Goal: Check status: Check status

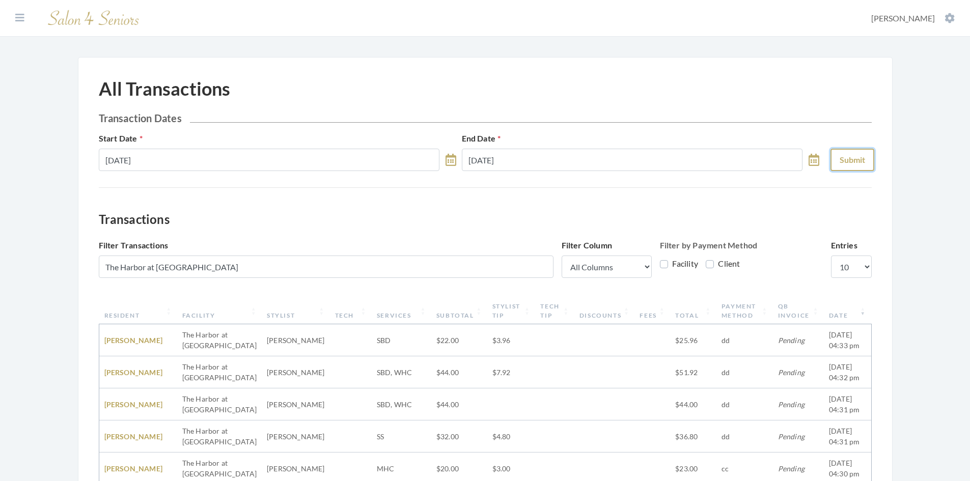
click at [851, 163] on button "Submit" at bounding box center [853, 160] width 44 height 22
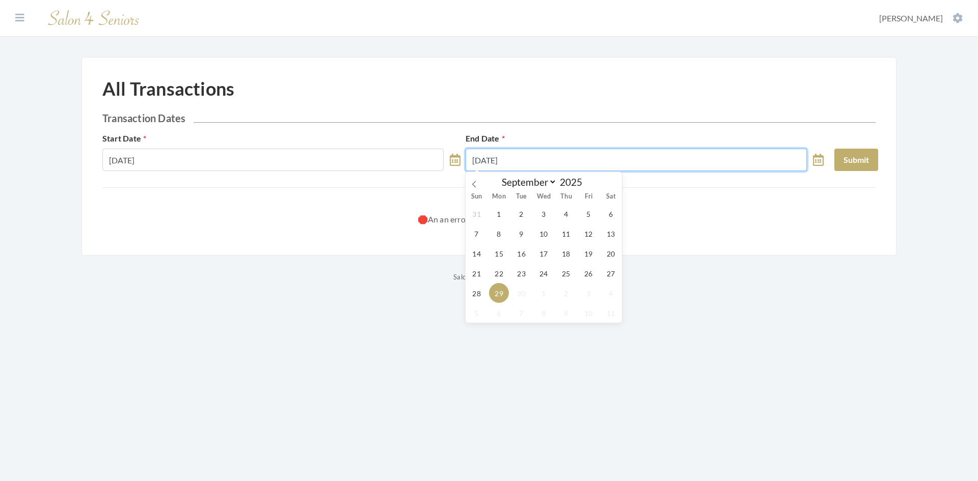
click at [616, 162] on input "[DATE]" at bounding box center [636, 160] width 341 height 22
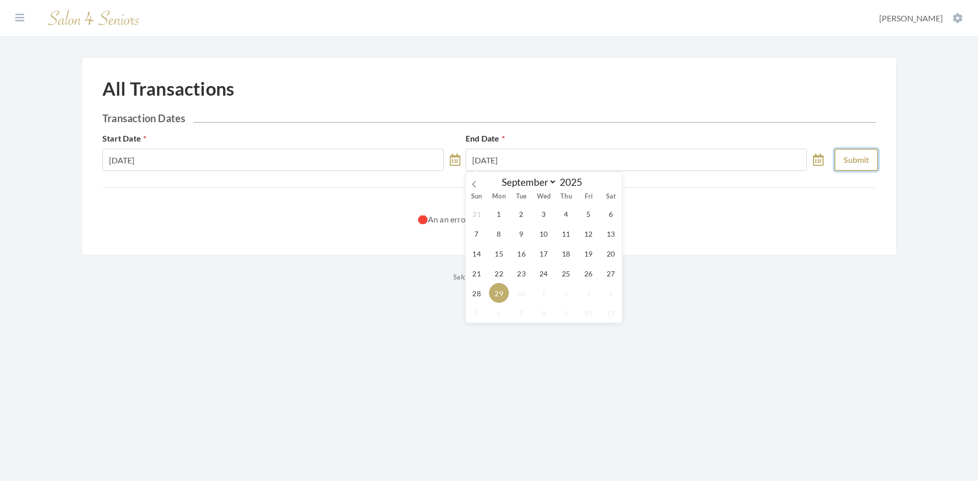
click at [847, 157] on button "Submit" at bounding box center [856, 160] width 44 height 22
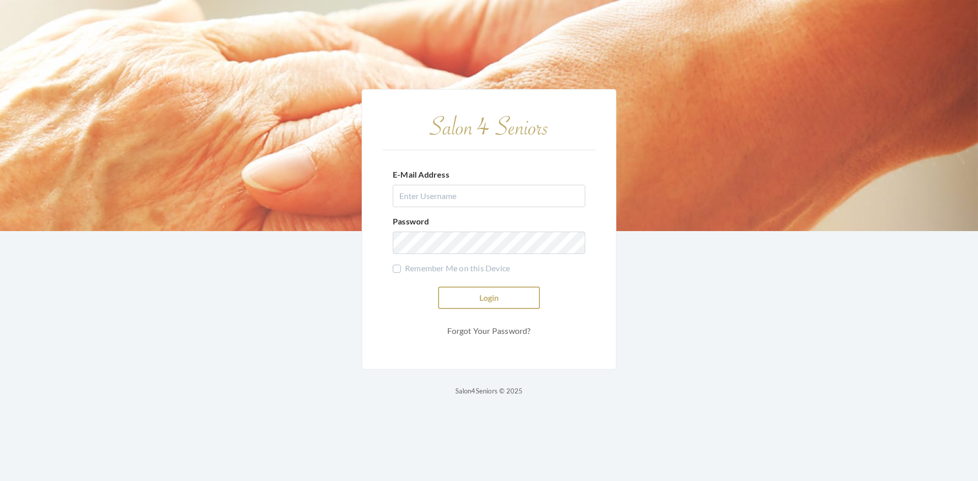
type input "[EMAIL_ADDRESS][PERSON_NAME][DOMAIN_NAME]"
click at [482, 306] on button "Login" at bounding box center [489, 298] width 102 height 22
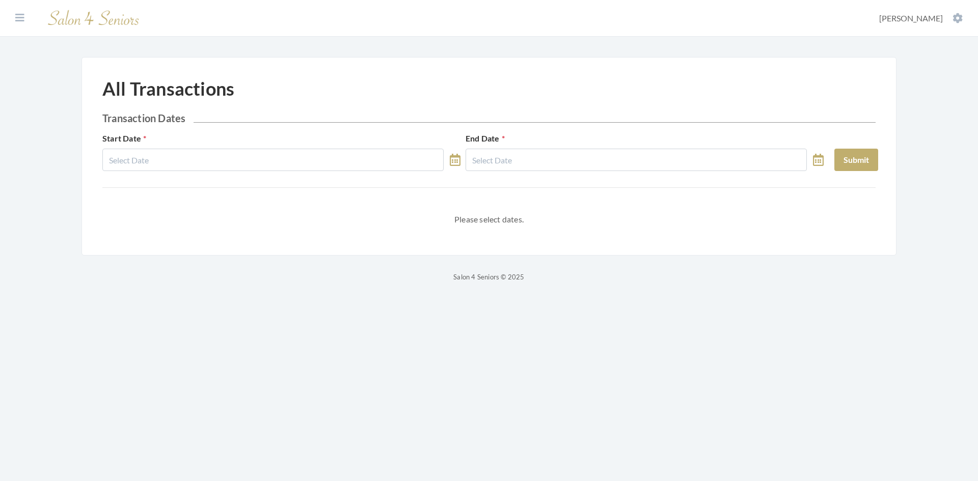
select select "8"
click at [856, 160] on button "Submit" at bounding box center [856, 160] width 44 height 22
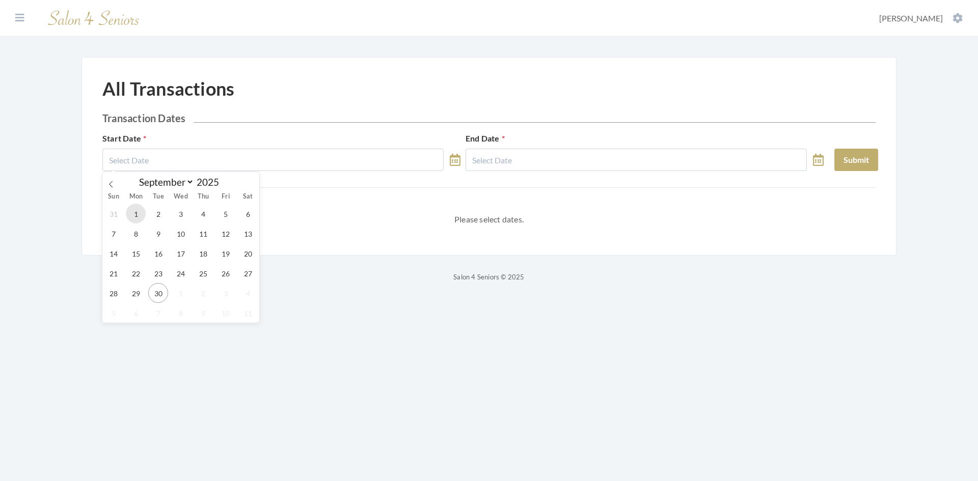
click at [137, 220] on span "1" at bounding box center [136, 214] width 20 height 20
type input "[DATE]"
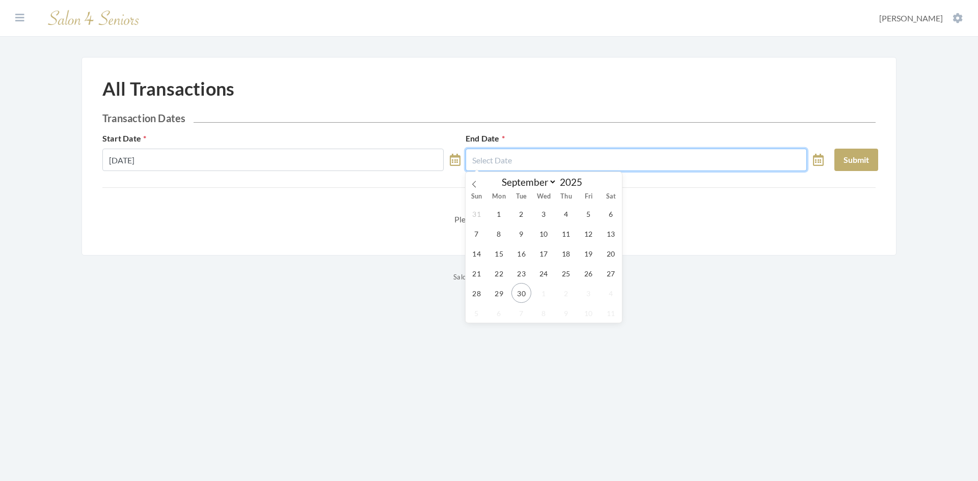
click at [613, 162] on input "text" at bounding box center [636, 160] width 341 height 22
click at [495, 296] on span "29" at bounding box center [499, 293] width 20 height 20
type input "[DATE]"
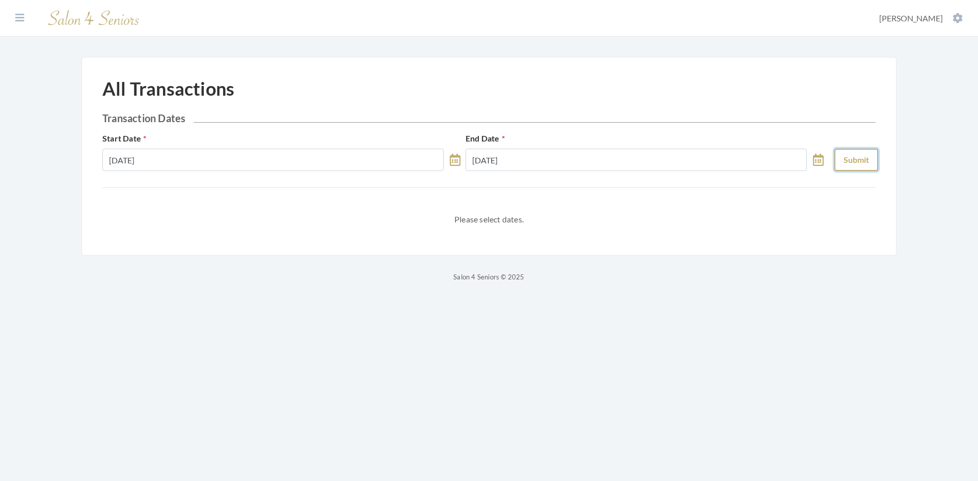
click at [844, 154] on button "Submit" at bounding box center [856, 160] width 44 height 22
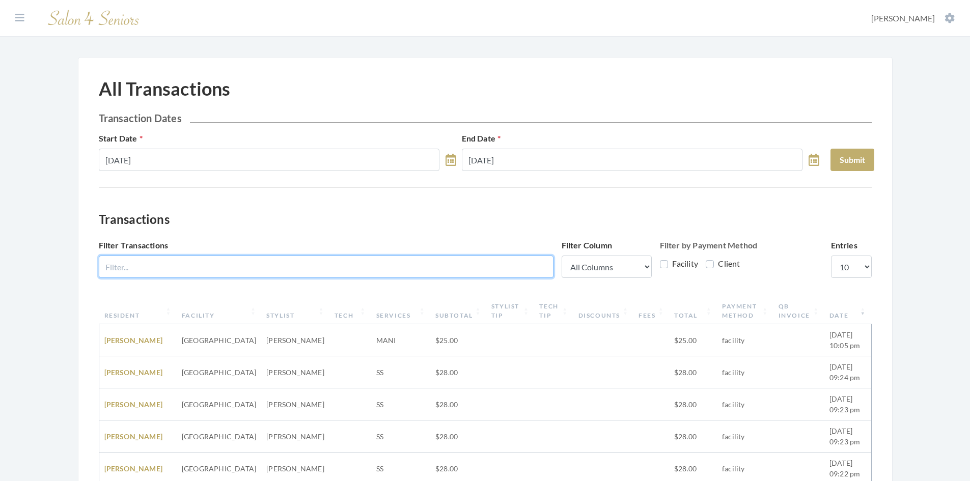
click at [214, 269] on input "Filter Transactions" at bounding box center [326, 267] width 455 height 22
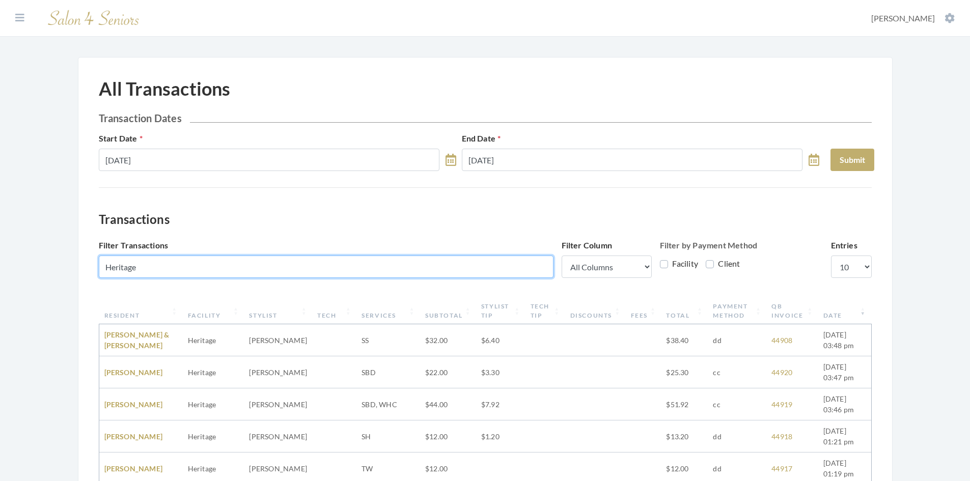
type input "Heritage"
